Goal: Navigation & Orientation: Go to known website

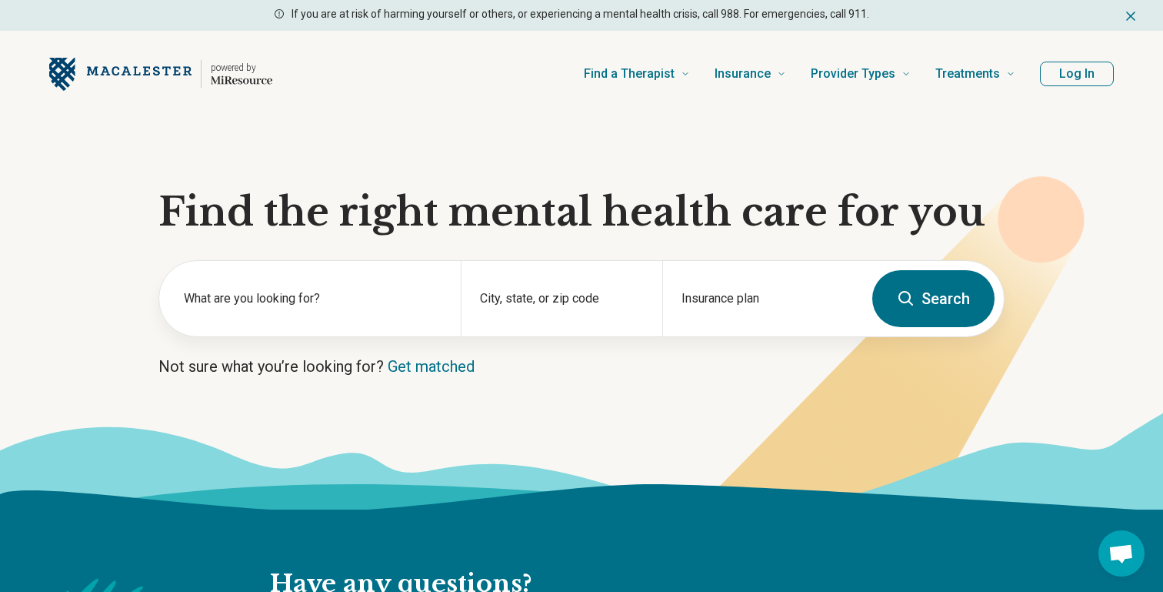
click at [1091, 78] on button "Log In" at bounding box center [1077, 74] width 74 height 25
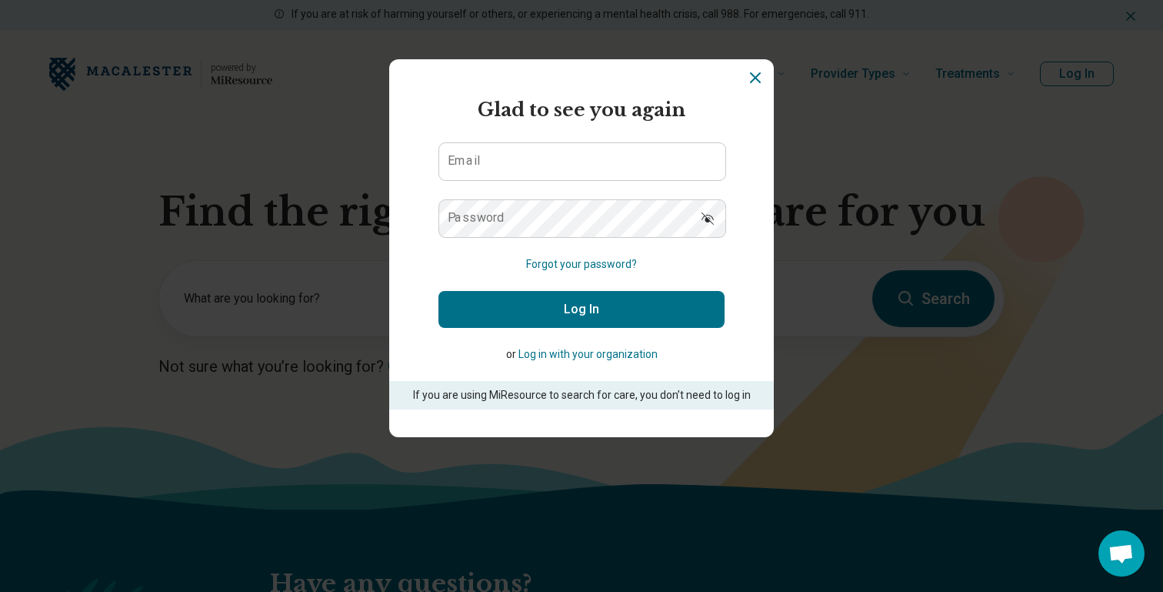
click at [749, 88] on section "powered by Miresource logo Glad to see you again Email Password Forgot your pas…" at bounding box center [581, 248] width 385 height 378
click at [751, 68] on section "powered by Miresource logo Glad to see you again Email Password Forgot your pas…" at bounding box center [581, 248] width 385 height 378
click at [754, 87] on section "powered by Miresource logo Glad to see you again Email Password Forgot your pas…" at bounding box center [581, 248] width 385 height 378
click at [750, 85] on icon "Dismiss" at bounding box center [755, 77] width 18 height 18
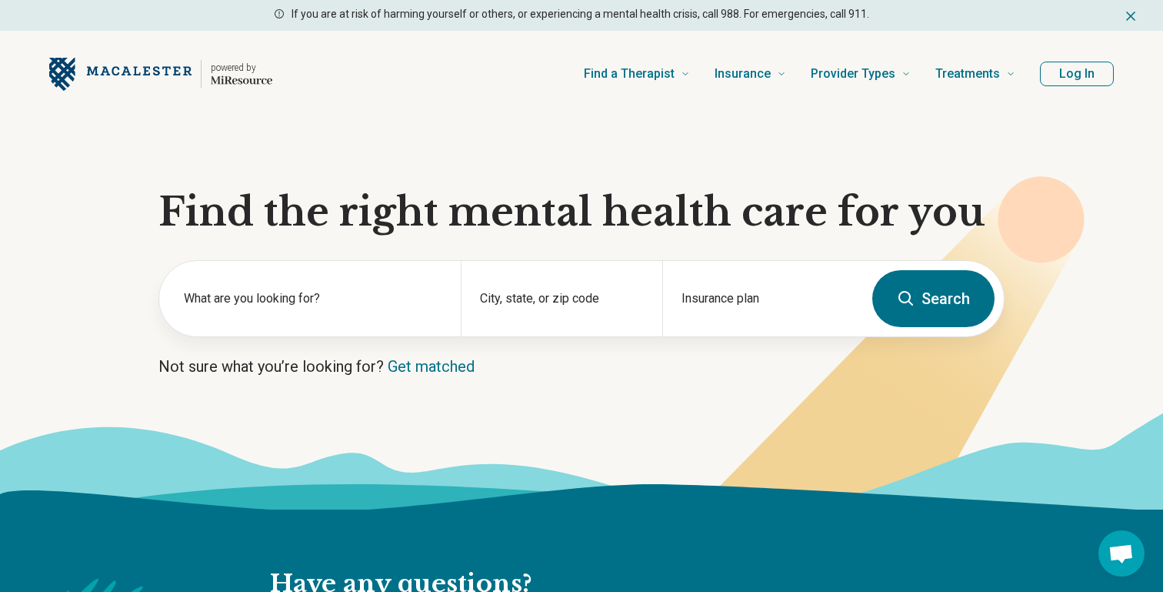
click at [1068, 61] on header "powered by Find a Therapist Mental Health Conditions [MEDICAL_DATA] Anxiety [ME…" at bounding box center [582, 74] width 1114 height 62
click at [1065, 74] on button "Log In" at bounding box center [1077, 74] width 74 height 25
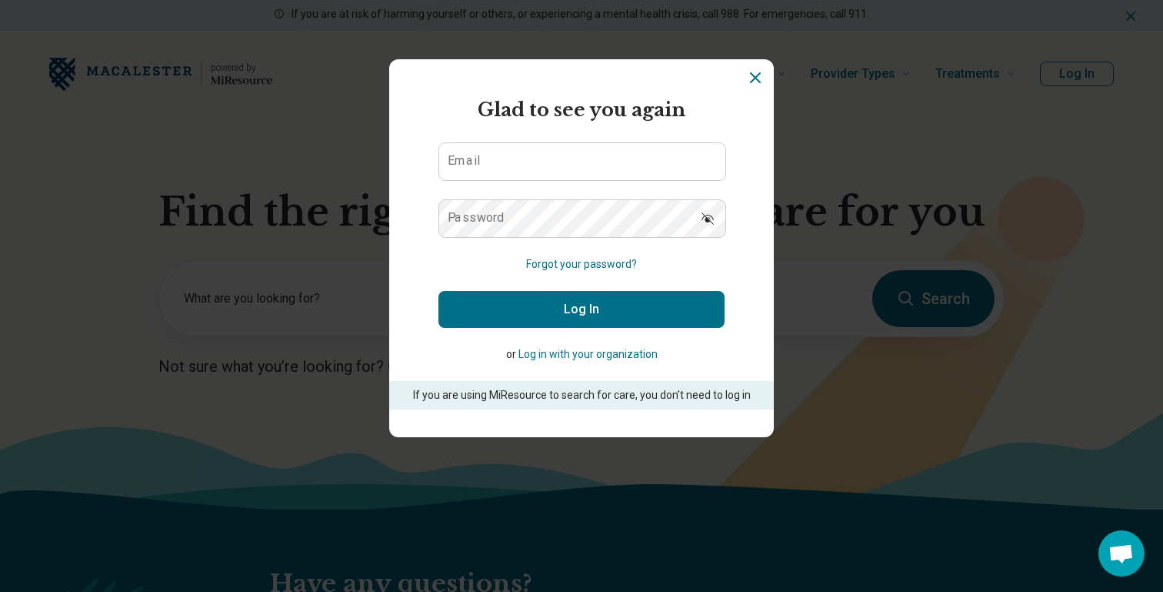
click at [755, 76] on icon "Dismiss" at bounding box center [755, 77] width 18 height 18
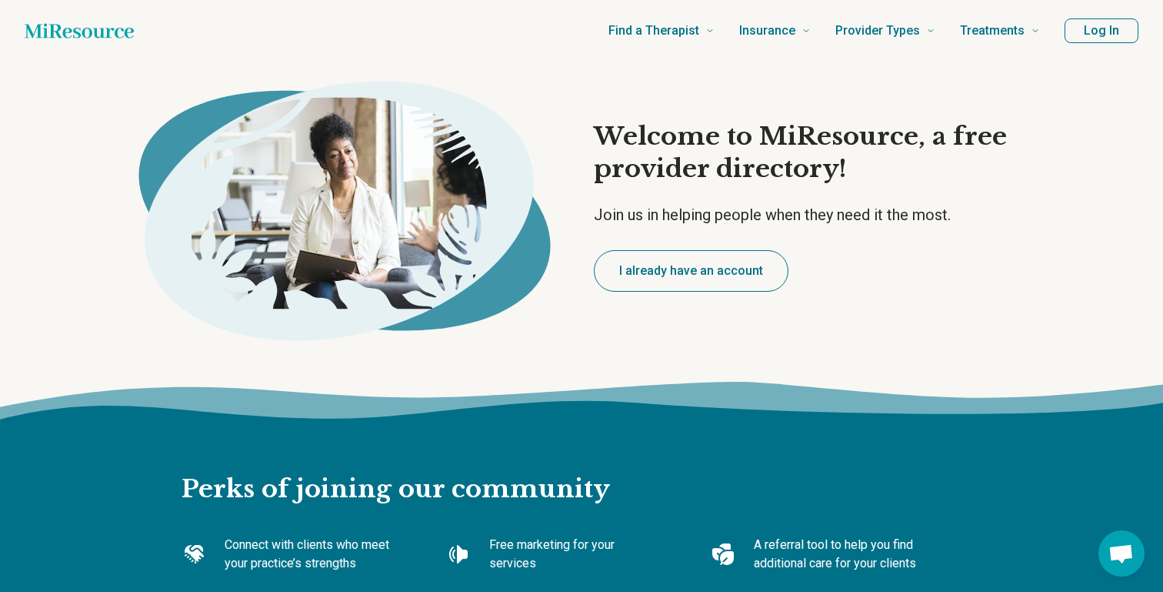
click at [1099, 34] on button "Log In" at bounding box center [1102, 30] width 74 height 25
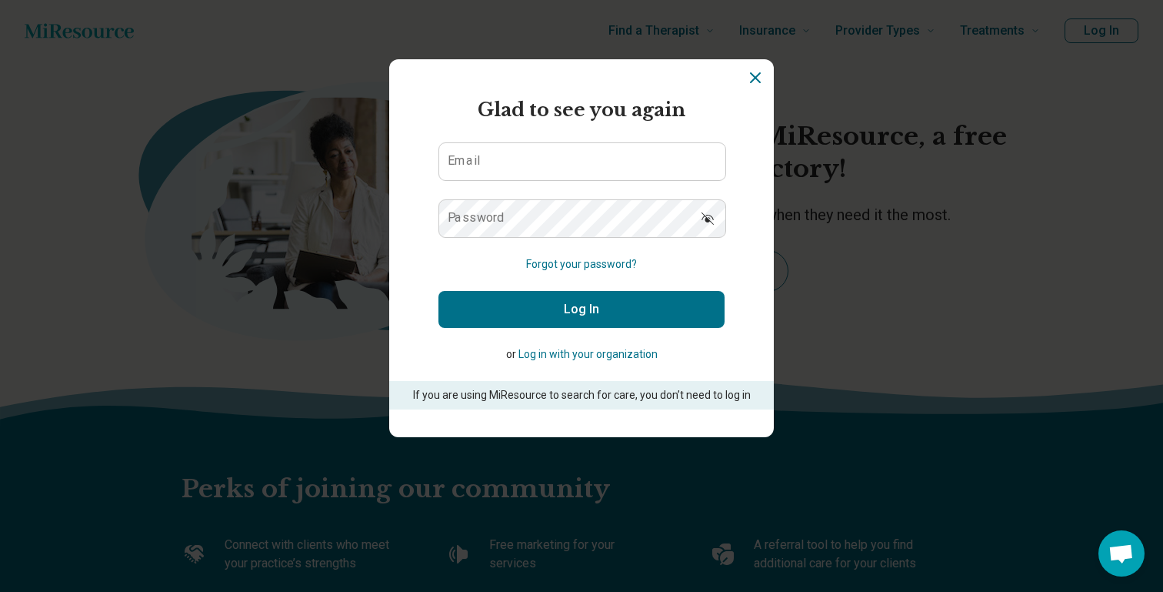
click at [756, 75] on icon "Dismiss" at bounding box center [755, 77] width 18 height 18
